Goal: Task Accomplishment & Management: Use online tool/utility

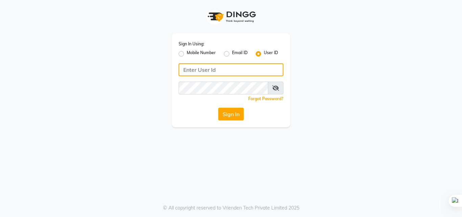
drag, startPoint x: 0, startPoint y: 0, endPoint x: 282, endPoint y: 115, distance: 304.8
click at [211, 74] on input "Username" at bounding box center [231, 69] width 105 height 13
type input "[EMAIL_ADDRESS][DOMAIN_NAME]"
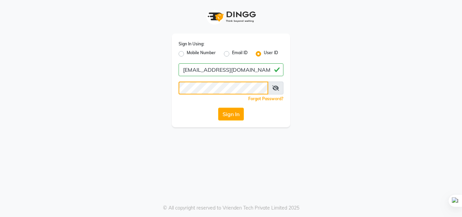
click at [218, 108] on button "Sign In" at bounding box center [231, 114] width 26 height 13
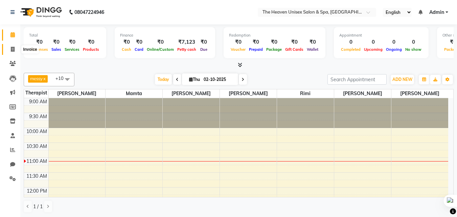
click at [13, 47] on icon at bounding box center [13, 49] width 4 height 5
select select "8417"
select select "service"
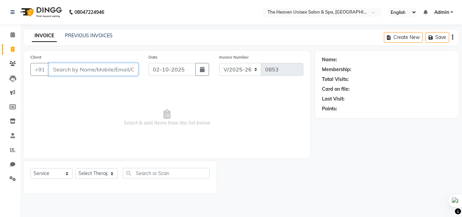
click at [87, 71] on input "Client" at bounding box center [94, 69] width 90 height 13
type input "9004004045"
click at [138, 67] on div "Client [PHONE_NUMBER] Add Client" at bounding box center [84, 67] width 118 height 28
click at [123, 70] on span "Add Client" at bounding box center [121, 69] width 27 height 7
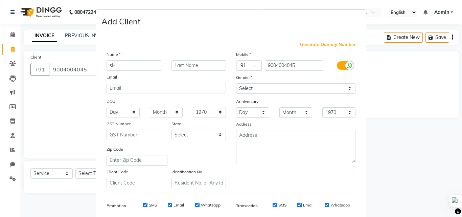
type input "s"
type input "SHashi"
drag, startPoint x: 252, startPoint y: 86, endPoint x: 253, endPoint y: 93, distance: 7.8
click at [253, 85] on select "Select [DEMOGRAPHIC_DATA] [DEMOGRAPHIC_DATA] Other Prefer Not To Say" at bounding box center [295, 88] width 119 height 10
select select "[DEMOGRAPHIC_DATA]"
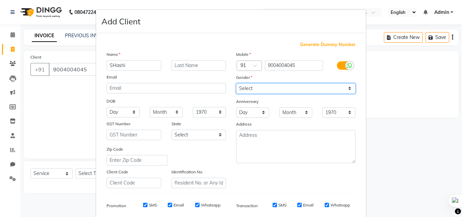
click at [236, 83] on select "Select [DEMOGRAPHIC_DATA] [DEMOGRAPHIC_DATA] Other Prefer Not To Say" at bounding box center [295, 88] width 119 height 10
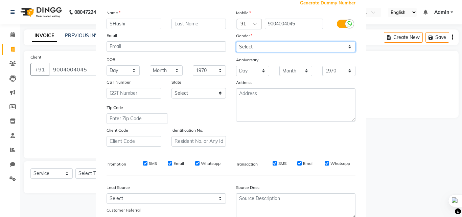
scroll to position [95, 0]
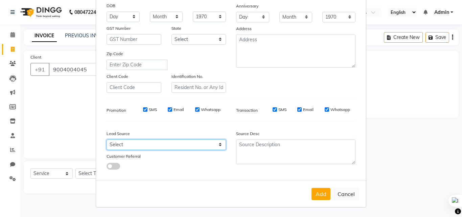
click at [147, 148] on select "Select Walk-in Referral Internet Friend Word of Mouth Advertisement Facebook Ju…" at bounding box center [166, 144] width 119 height 10
select select "55212"
click at [107, 139] on select "Select Walk-in Referral Internet Friend Word of Mouth Advertisement Facebook Ju…" at bounding box center [166, 144] width 119 height 10
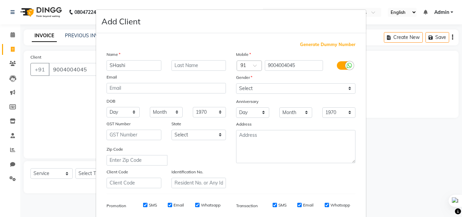
click at [338, 66] on label at bounding box center [344, 65] width 15 height 8
click at [0, 0] on input "checkbox" at bounding box center [0, 0] width 0 height 0
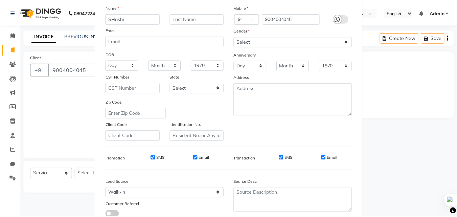
scroll to position [95, 0]
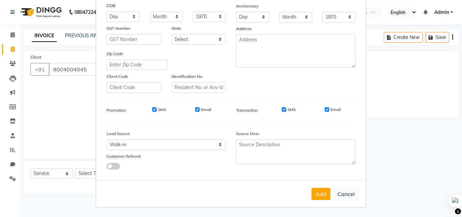
click at [153, 108] on input "SMS" at bounding box center [154, 109] width 4 height 4
checkbox input "false"
click at [196, 108] on input "Email" at bounding box center [197, 109] width 4 height 4
checkbox input "false"
click at [282, 110] on input "SMS" at bounding box center [284, 109] width 4 height 4
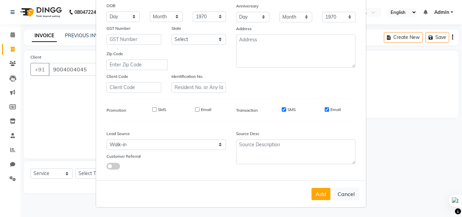
checkbox input "false"
click at [325, 107] on div "Email" at bounding box center [333, 110] width 16 height 6
click at [327, 107] on div "Email" at bounding box center [333, 110] width 16 height 6
click at [325, 110] on input "Email" at bounding box center [327, 109] width 4 height 4
checkbox input "false"
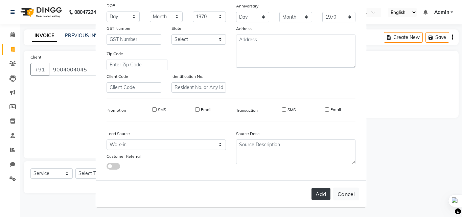
click at [321, 189] on button "Add" at bounding box center [321, 194] width 19 height 12
select select
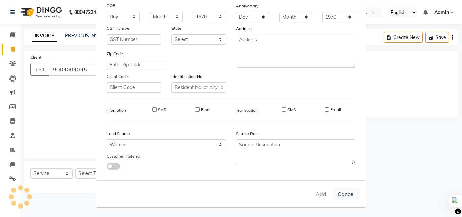
select select
checkbox input "false"
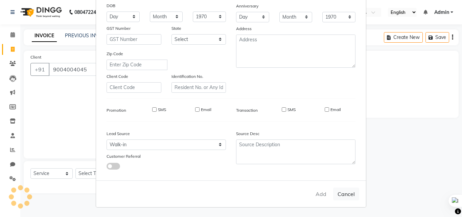
checkbox input "false"
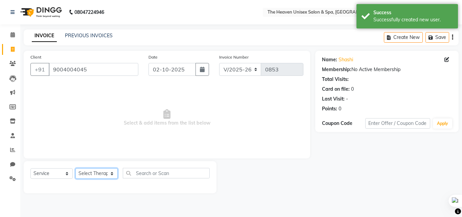
click at [89, 171] on select "Select Therapist [PERSON_NAME] [PERSON_NAME] HRS House Lucky [PERSON_NAME] [PER…" at bounding box center [96, 173] width 42 height 10
select select "91764"
click at [75, 168] on select "Select Therapist [PERSON_NAME] [PERSON_NAME] HRS House Lucky [PERSON_NAME] [PER…" at bounding box center [96, 173] width 42 height 10
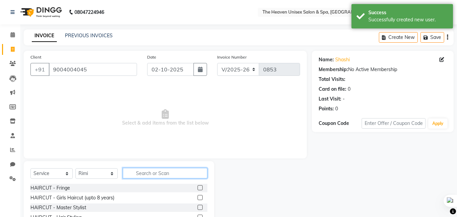
click at [155, 173] on input "text" at bounding box center [165, 173] width 85 height 10
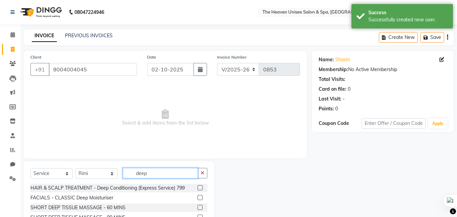
type input "deep"
drag, startPoint x: 202, startPoint y: 207, endPoint x: 199, endPoint y: 203, distance: 5.3
click at [201, 207] on label at bounding box center [200, 207] width 5 height 5
click at [201, 207] on input "checkbox" at bounding box center [200, 207] width 4 height 4
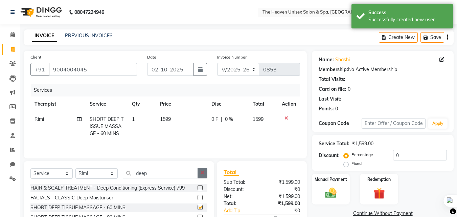
checkbox input "false"
click at [204, 172] on icon "button" at bounding box center [203, 172] width 4 height 5
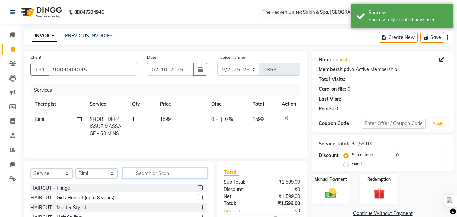
click at [182, 169] on input "text" at bounding box center [165, 173] width 85 height 10
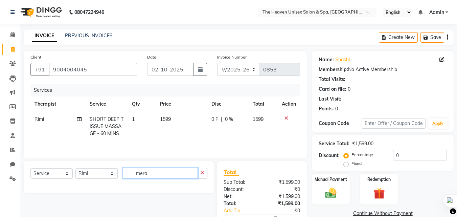
type input "mera"
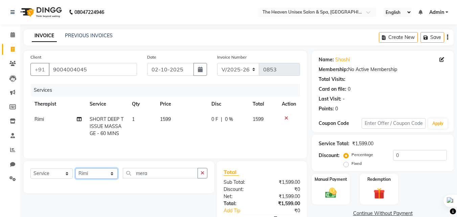
click at [97, 174] on select "Select Therapist [PERSON_NAME] [PERSON_NAME] HRS House Lucky [PERSON_NAME] [PER…" at bounding box center [96, 173] width 42 height 10
select select "82833"
click at [75, 168] on select "Select Therapist [PERSON_NAME] [PERSON_NAME] HRS House Lucky [PERSON_NAME] [PER…" at bounding box center [96, 173] width 42 height 10
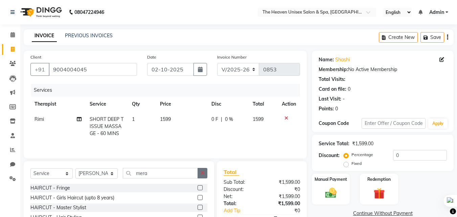
click at [204, 176] on button "button" at bounding box center [203, 173] width 10 height 10
click at [173, 167] on div "Select Service Product Membership Package Voucher Prepaid Gift Card Select Ther…" at bounding box center [119, 211] width 190 height 100
click at [141, 170] on input "text" at bounding box center [165, 173] width 85 height 10
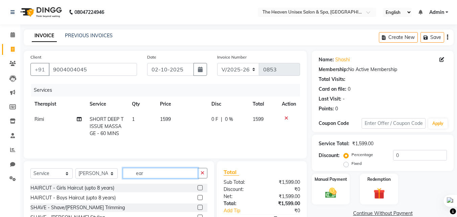
type input "ear"
click at [200, 206] on label at bounding box center [200, 207] width 5 height 5
click at [200, 206] on input "checkbox" at bounding box center [200, 207] width 4 height 4
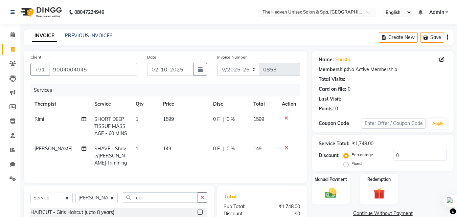
checkbox input "false"
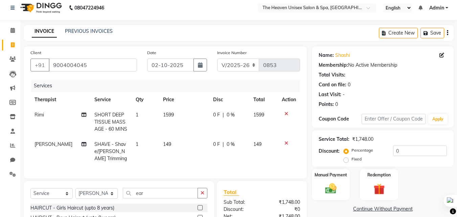
scroll to position [68, 0]
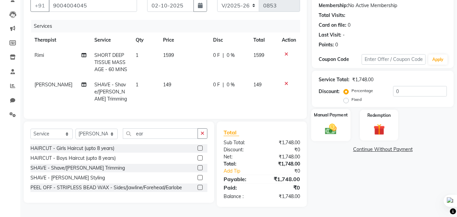
click at [336, 115] on div "Manual Payment" at bounding box center [331, 125] width 40 height 32
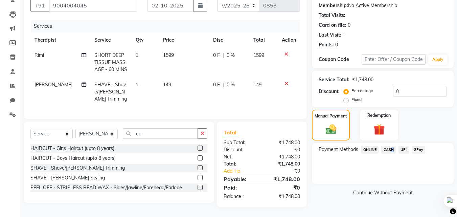
click at [390, 146] on span "CASH" at bounding box center [388, 150] width 15 height 8
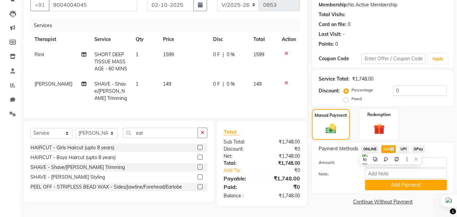
scroll to position [69, 0]
click at [400, 182] on button "Add Payment" at bounding box center [406, 185] width 82 height 10
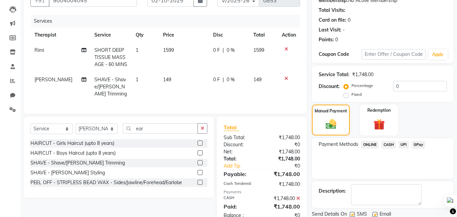
click at [215, 48] on span "0 F" at bounding box center [216, 50] width 7 height 7
select select "91764"
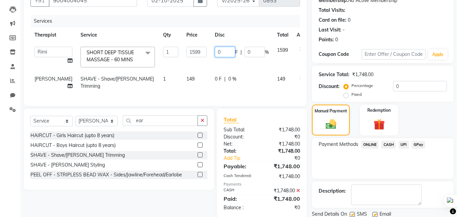
click at [215, 52] on input "0" at bounding box center [225, 52] width 20 height 10
type input "399"
click at [216, 80] on div "0 F | 0 %" at bounding box center [242, 78] width 54 height 7
select select "82833"
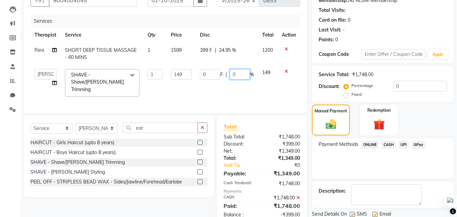
click at [242, 75] on input "0" at bounding box center [240, 74] width 20 height 10
type input "50"
click at [438, 115] on div "Manual Payment Redemption" at bounding box center [383, 120] width 152 height 31
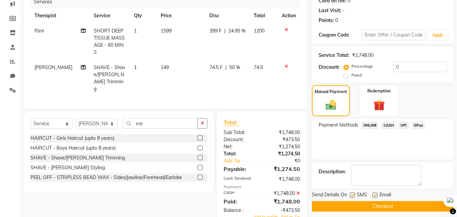
scroll to position [99, 0]
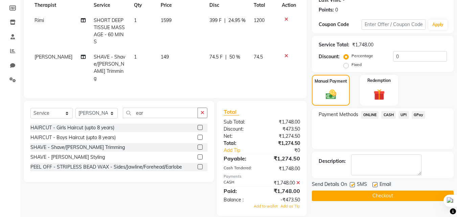
click at [393, 116] on span "CASH" at bounding box center [388, 115] width 15 height 8
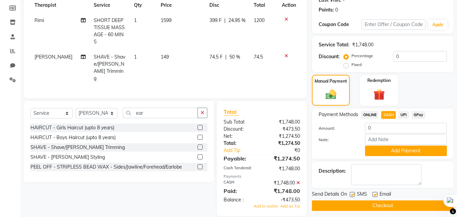
click at [298, 180] on icon at bounding box center [298, 182] width 4 height 5
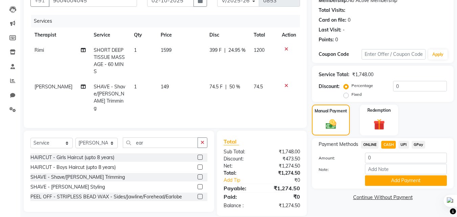
click at [390, 146] on span "CASH" at bounding box center [388, 145] width 15 height 8
type input "1274.5"
click at [397, 183] on button "Add Payment" at bounding box center [406, 180] width 82 height 10
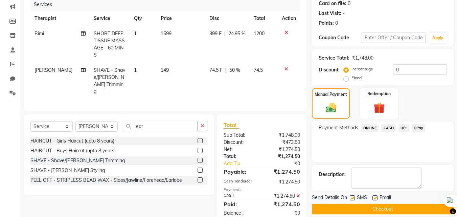
scroll to position [93, 0]
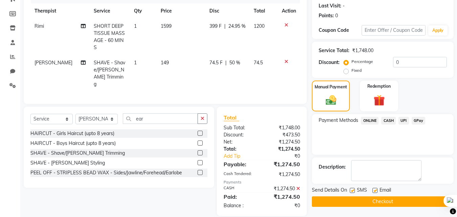
click at [393, 196] on button "Checkout" at bounding box center [383, 201] width 142 height 10
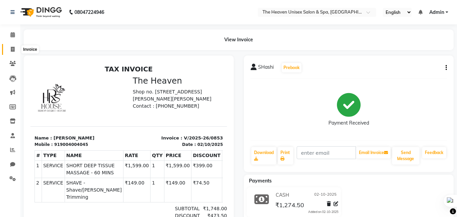
click at [8, 49] on span at bounding box center [13, 50] width 12 height 8
select select "service"
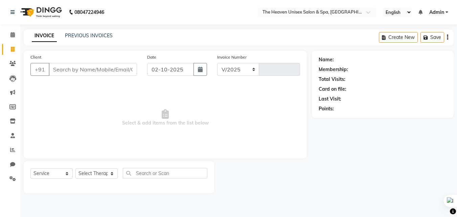
select select "8417"
type input "0854"
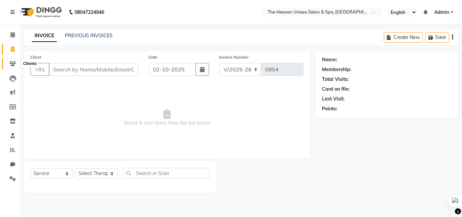
click at [15, 63] on icon at bounding box center [12, 63] width 6 height 5
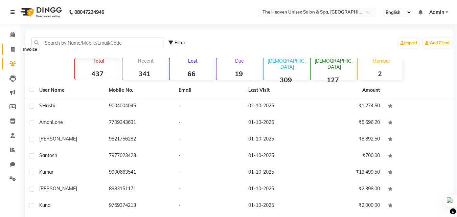
click at [13, 49] on icon at bounding box center [13, 49] width 4 height 5
select select "service"
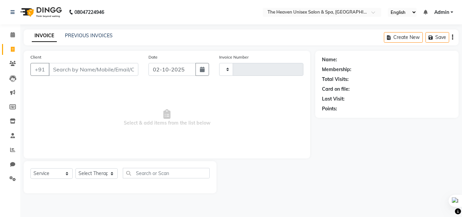
type input "0854"
select select "8417"
click at [90, 71] on input "Client" at bounding box center [94, 69] width 90 height 13
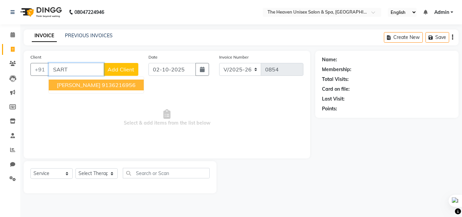
click at [102, 86] on ngb-highlight "9136216956" at bounding box center [119, 85] width 34 height 7
type input "9136216956"
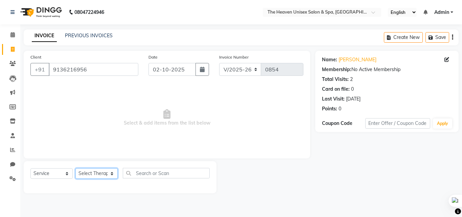
click at [106, 175] on select "Select Therapist [PERSON_NAME] [PERSON_NAME] HRS House Lucky [PERSON_NAME] [PER…" at bounding box center [96, 173] width 42 height 10
select select "82833"
click at [75, 168] on select "Select Therapist [PERSON_NAME] [PERSON_NAME] HRS House Lucky [PERSON_NAME] [PER…" at bounding box center [96, 173] width 42 height 10
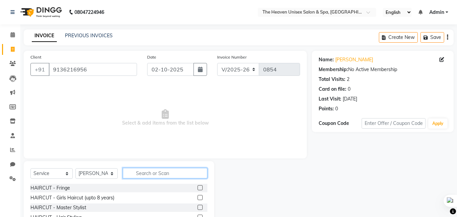
click at [163, 175] on input "text" at bounding box center [165, 173] width 85 height 10
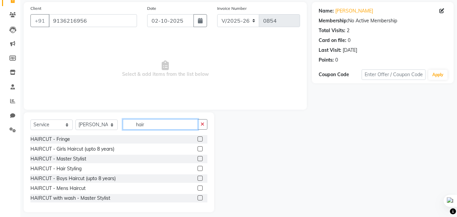
scroll to position [54, 0]
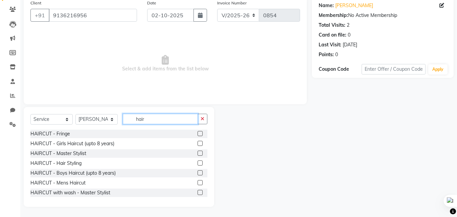
type input "hair"
click at [198, 181] on label at bounding box center [200, 182] width 5 height 5
click at [198, 181] on input "checkbox" at bounding box center [200, 183] width 4 height 4
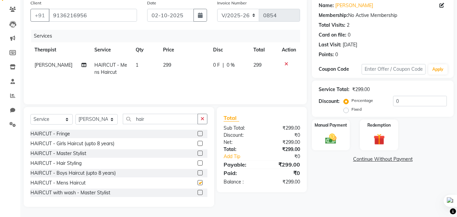
checkbox input "false"
click at [413, 99] on input "0" at bounding box center [420, 101] width 54 height 10
type input "50"
click at [389, 162] on link "Continue Without Payment" at bounding box center [382, 159] width 139 height 7
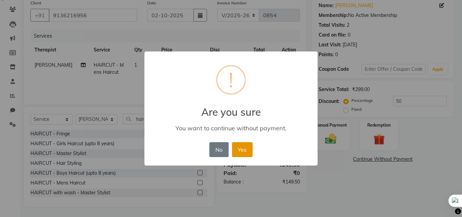
click at [240, 154] on button "Yes" at bounding box center [242, 149] width 21 height 15
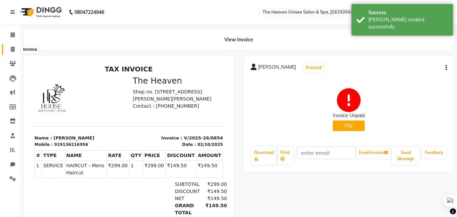
click at [11, 51] on icon at bounding box center [13, 49] width 4 height 5
select select "8417"
select select "service"
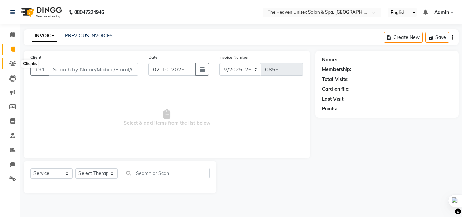
click at [14, 62] on icon at bounding box center [12, 63] width 6 height 5
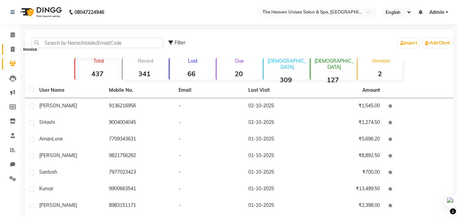
click at [14, 47] on icon at bounding box center [13, 49] width 4 height 5
select select "8417"
select select "service"
